Goal: Task Accomplishment & Management: Manage account settings

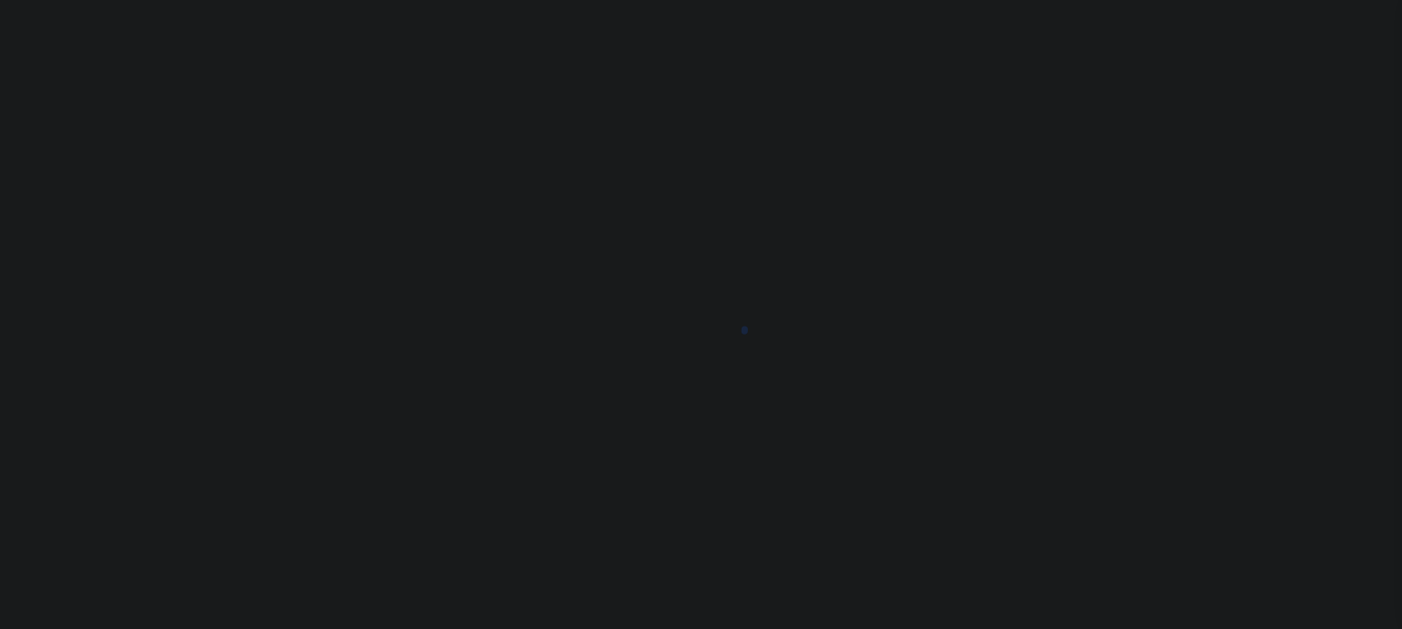
type input "[PERSON_NAME]-T0006"
type input "[PERSON_NAME]"
select select
type input "[STREET_ADDRESS]"
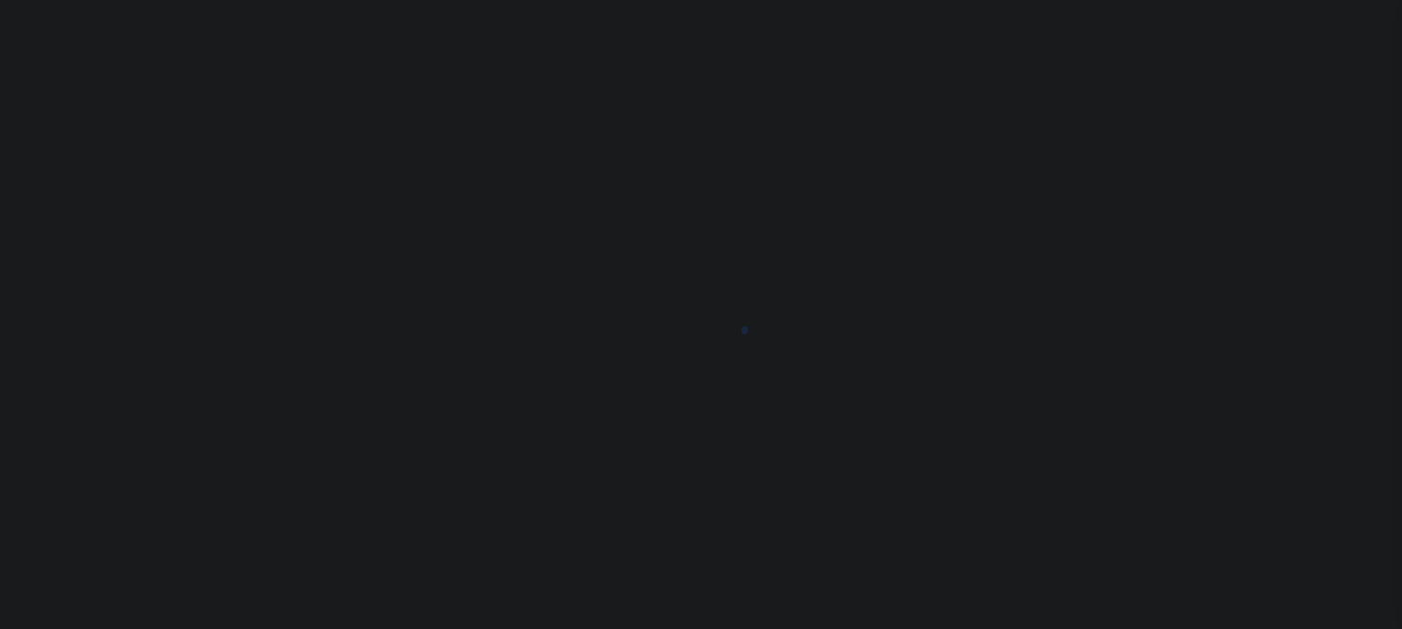
type input "INDEPENDENCE LA 70443-2708"
type input "[DATE]"
select select "10"
select select "Escrow"
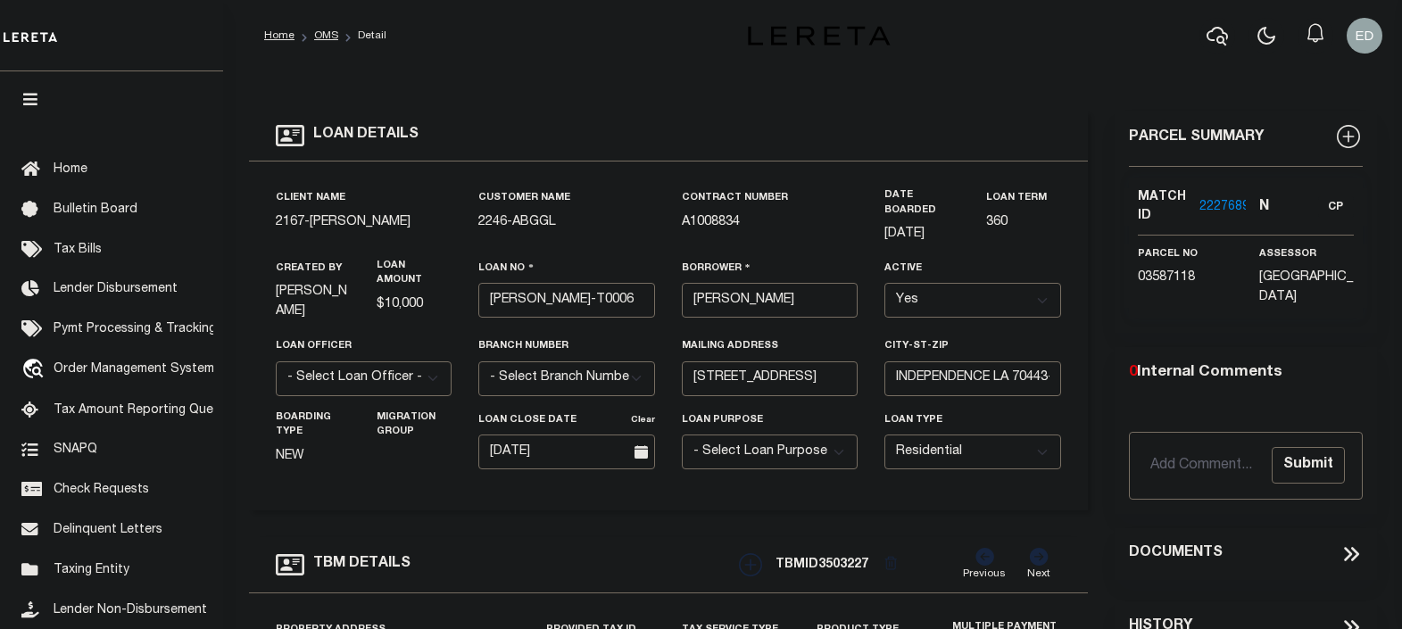
type input "[STREET_ADDRESS]"
select select
type input "INDEPENDENCE LA 70443-2708"
type input "LA"
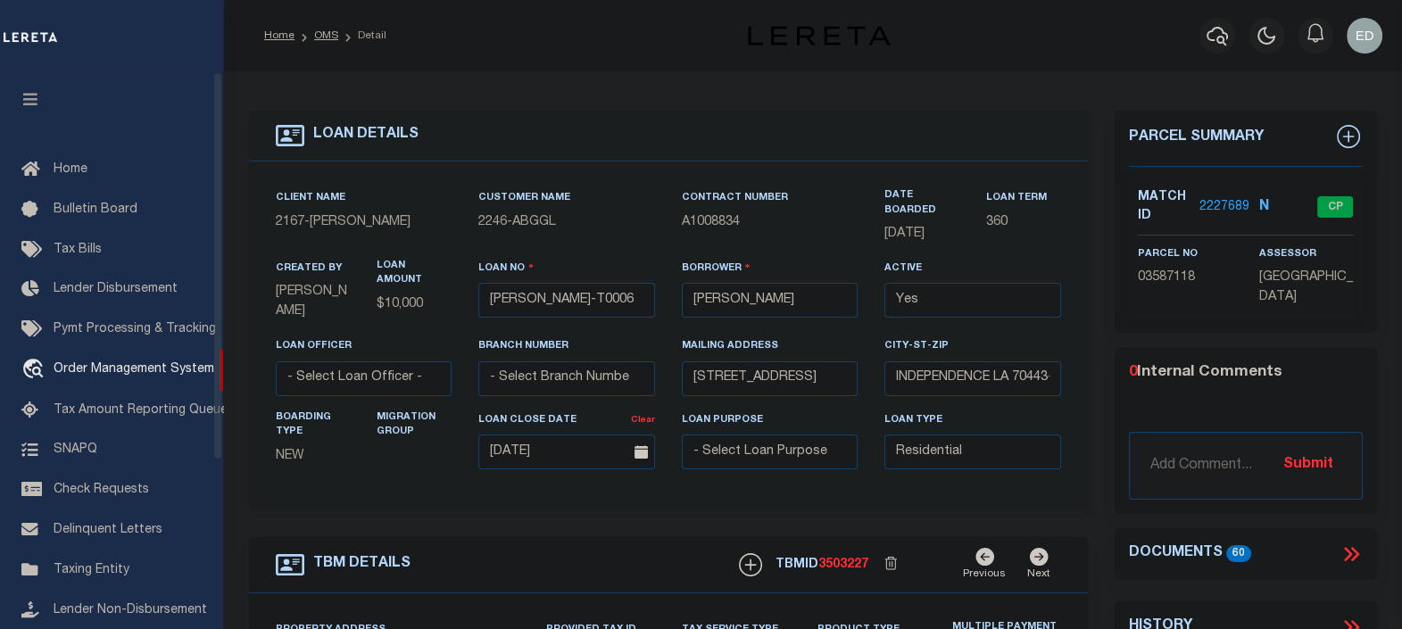
click at [45, 103] on button "button" at bounding box center [30, 101] width 61 height 61
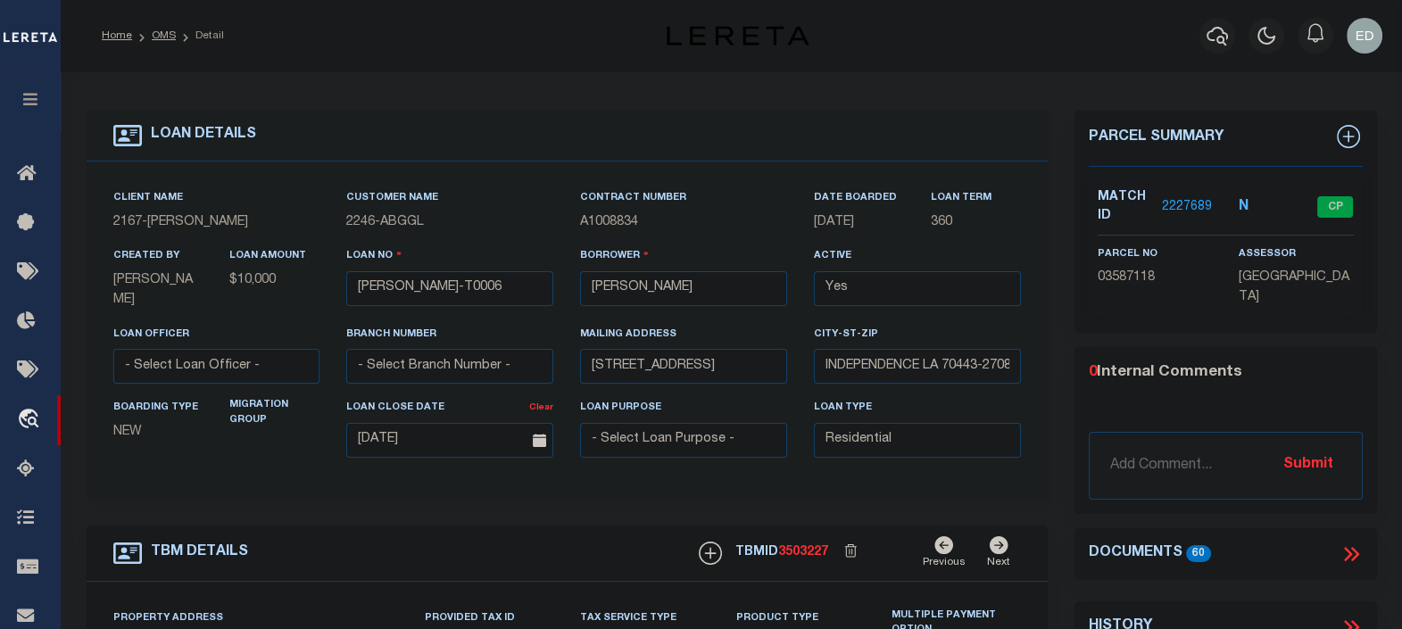
scroll to position [222, 0]
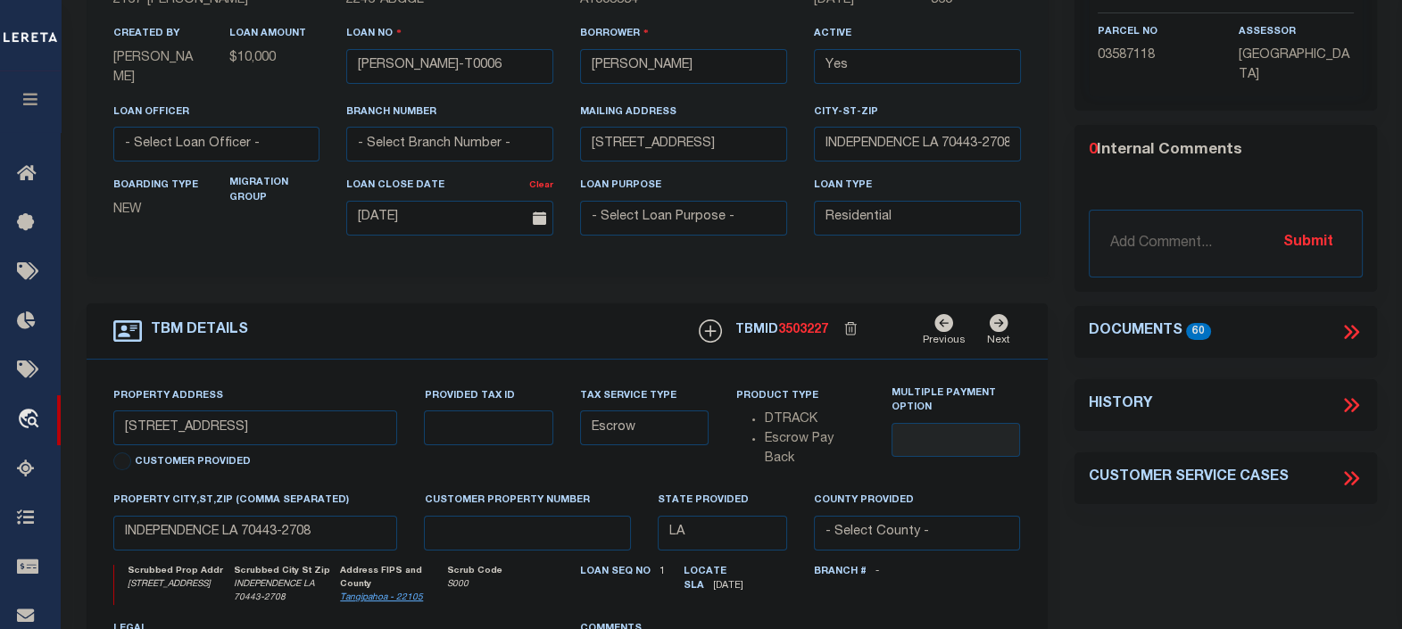
click at [1347, 321] on icon at bounding box center [1350, 331] width 23 height 23
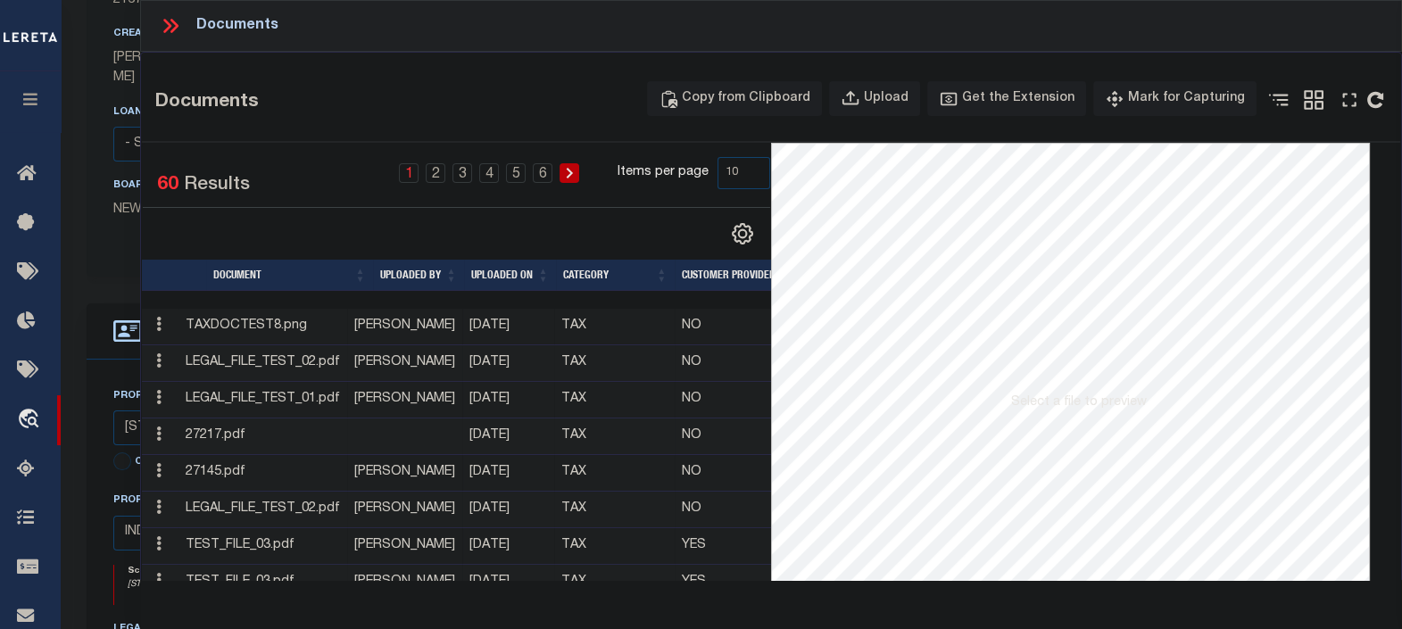
click at [224, 433] on td "27217.pdf" at bounding box center [262, 436] width 169 height 37
click at [224, 418] on td "LEGAL_FILE_TEST_01.pdf" at bounding box center [262, 400] width 169 height 37
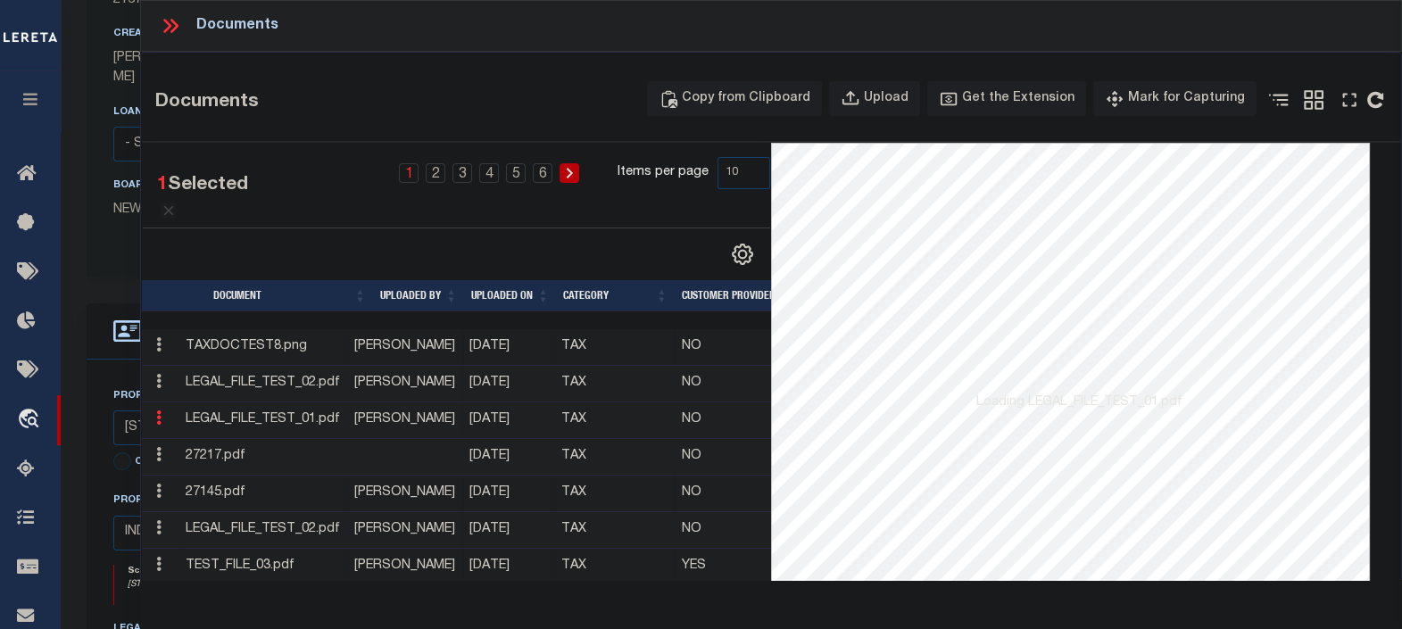
drag, startPoint x: 224, startPoint y: 433, endPoint x: 234, endPoint y: 451, distance: 20.4
click at [234, 451] on td "27217.pdf" at bounding box center [262, 457] width 169 height 37
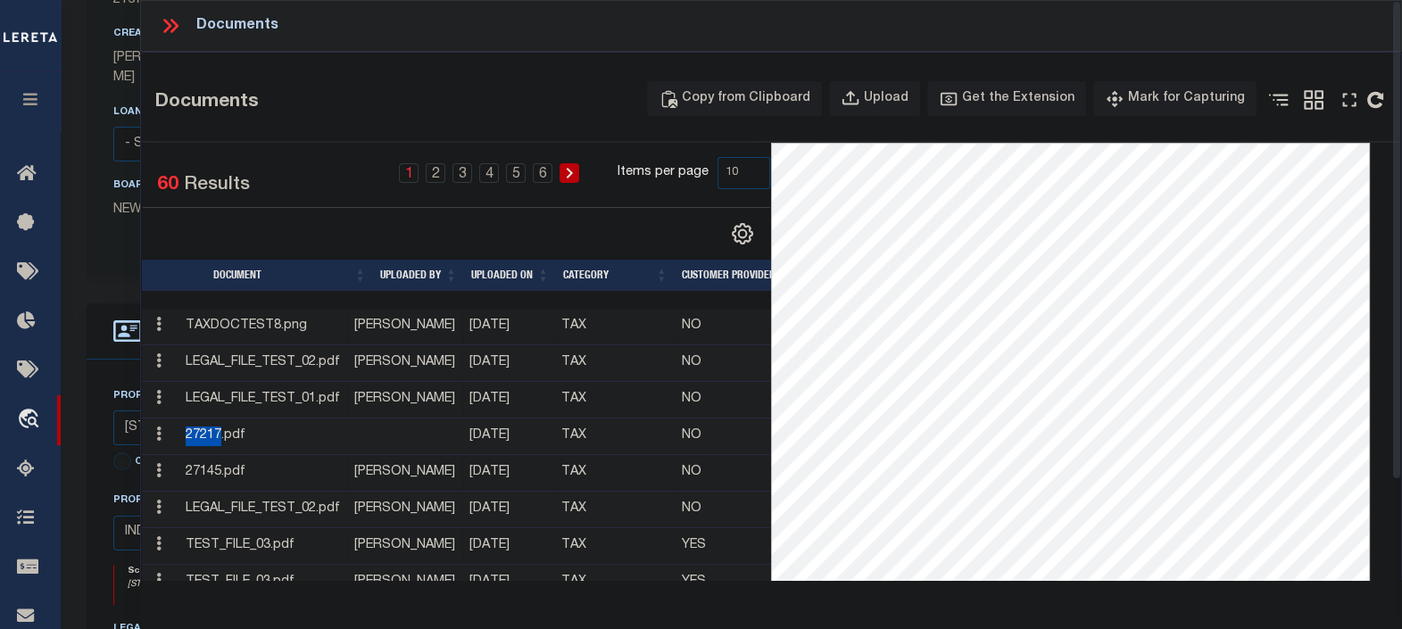
copy td "27217"
click at [156, 433] on icon at bounding box center [158, 434] width 5 height 14
click at [189, 464] on link "Edit Note" at bounding box center [199, 462] width 99 height 29
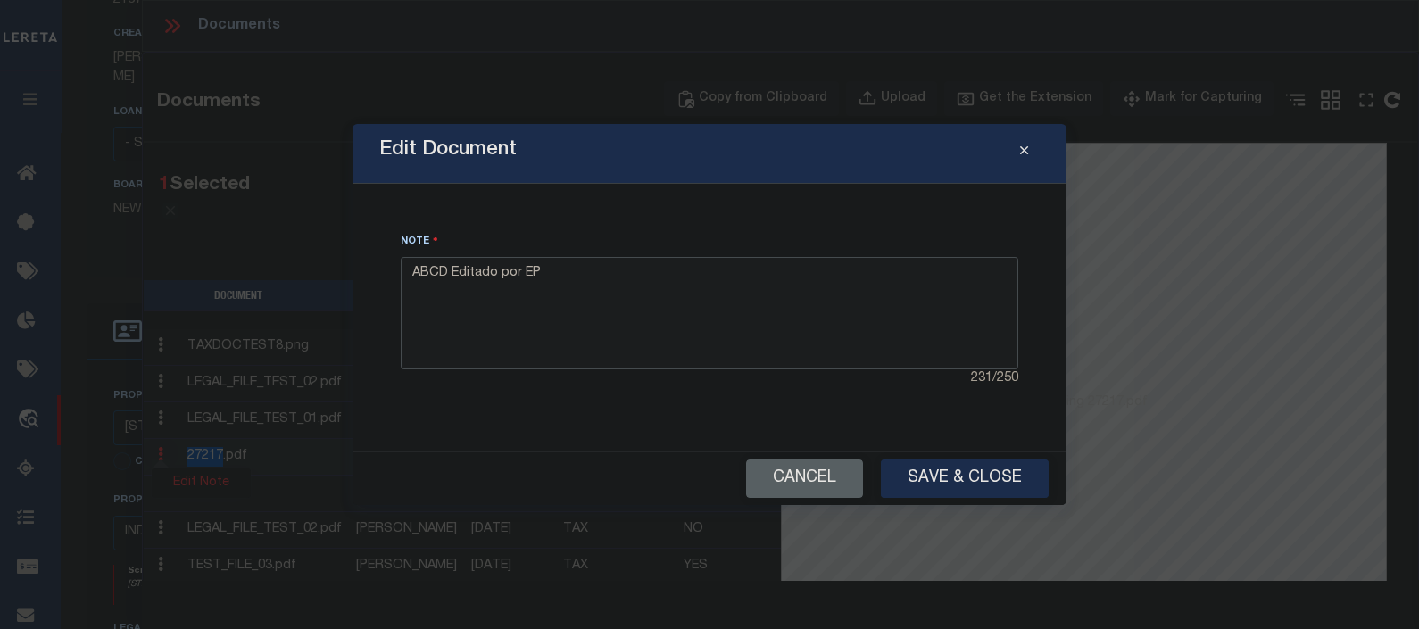
drag, startPoint x: 636, startPoint y: 286, endPoint x: 309, endPoint y: 284, distance: 327.5
click at [309, 284] on div "Edit Document Note ABCD Editado por EP 231 / 250 Cancel Save & Close" at bounding box center [709, 314] width 1419 height 629
type textarea "Elevate Test [PERSON_NAME]"
click at [937, 483] on button "Save & Close" at bounding box center [965, 479] width 168 height 38
